Goal: Information Seeking & Learning: Learn about a topic

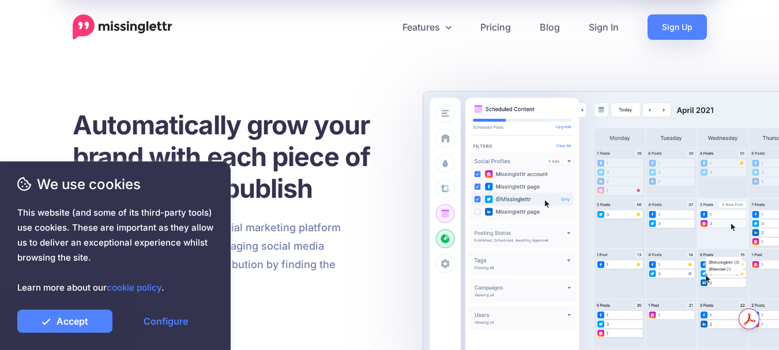
drag, startPoint x: 295, startPoint y: 279, endPoint x: 298, endPoint y: 272, distance: 7.7
click at [295, 278] on p "Missinglettr is an all-in-one social marketing platform that turns your content…" at bounding box center [207, 256] width 269 height 74
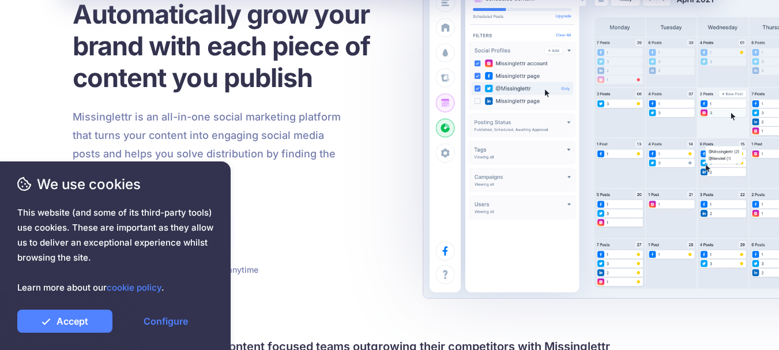
scroll to position [115, 0]
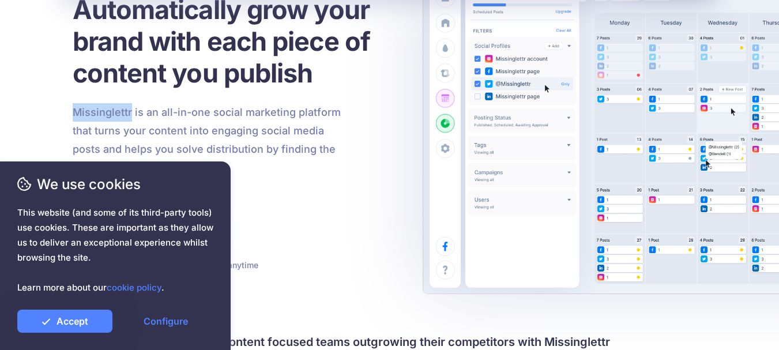
drag, startPoint x: 74, startPoint y: 111, endPoint x: 130, endPoint y: 111, distance: 55.4
click at [130, 111] on p "Missinglettr is an all-in-one social marketing platform that turns your content…" at bounding box center [207, 140] width 269 height 74
copy p "Missinglettr"
click at [345, 175] on div "Missinglettr is an all-in-one social marketing platform that turns your content…" at bounding box center [207, 140] width 286 height 74
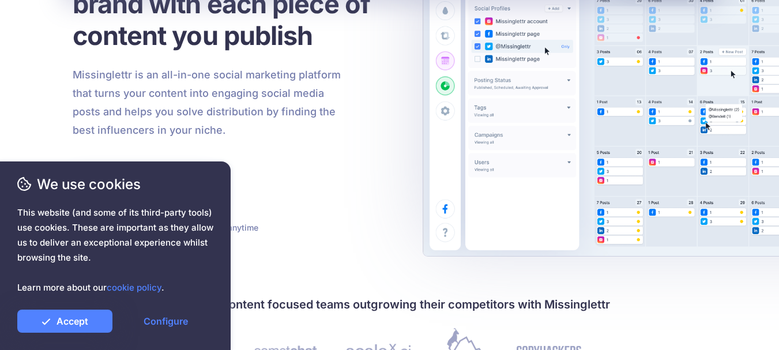
scroll to position [173, 0]
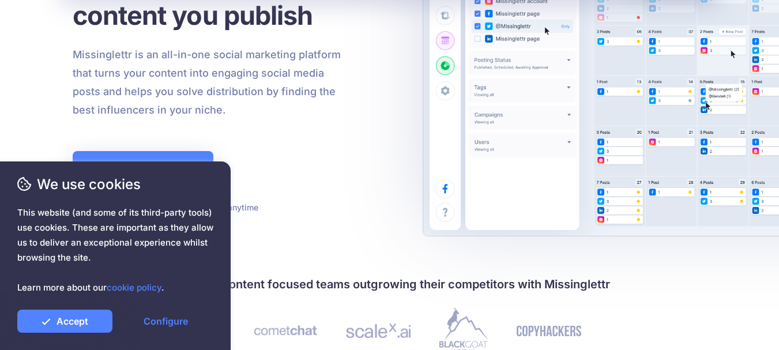
click at [230, 116] on p "Missinglettr is an all-in-one social marketing platform that turns your content…" at bounding box center [207, 83] width 269 height 74
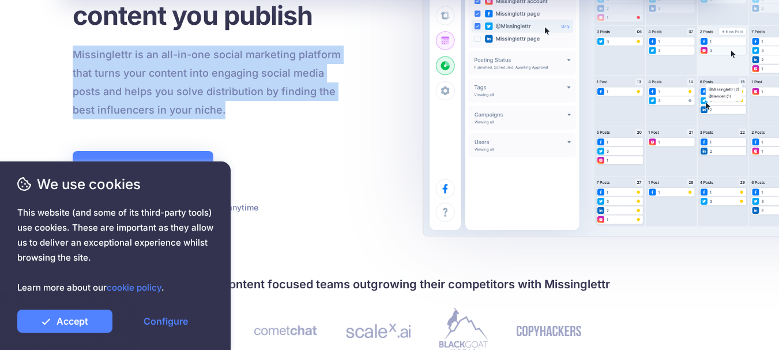
drag, startPoint x: 73, startPoint y: 53, endPoint x: 238, endPoint y: 115, distance: 176.3
click at [238, 115] on p "Missinglettr is an all-in-one social marketing platform that turns your content…" at bounding box center [207, 83] width 269 height 74
copy p "Missinglettr is an all-in-one social marketing platform that turns your content…"
